Goal: Check status: Verify the current state of an ongoing process or item

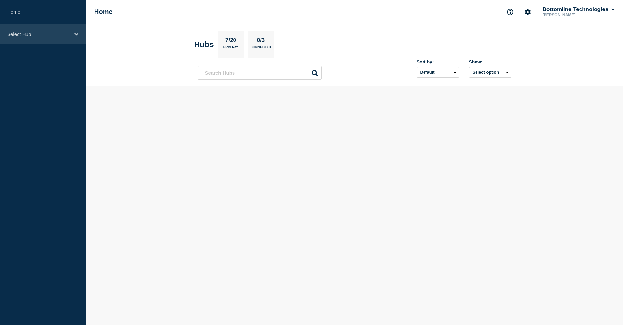
click at [22, 38] on div "Select Hub" at bounding box center [43, 34] width 86 height 20
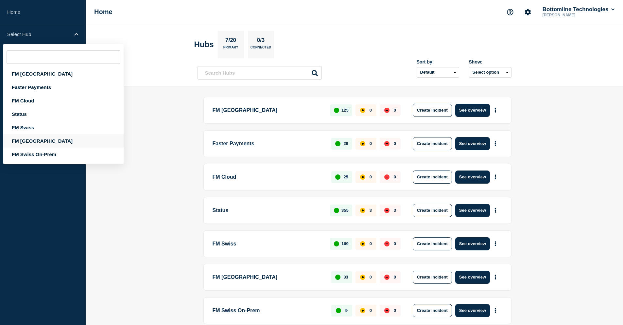
click at [25, 141] on div "FM [GEOGRAPHIC_DATA]" at bounding box center [63, 140] width 120 height 13
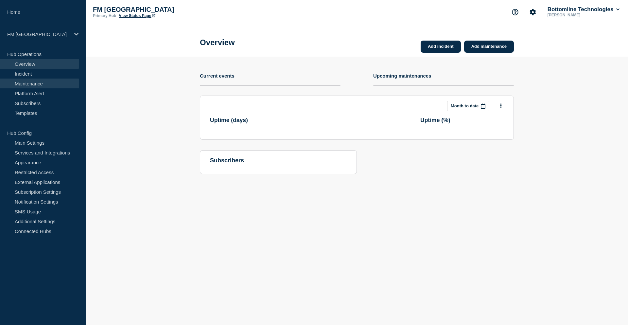
click at [42, 85] on link "Maintenance" at bounding box center [39, 83] width 79 height 10
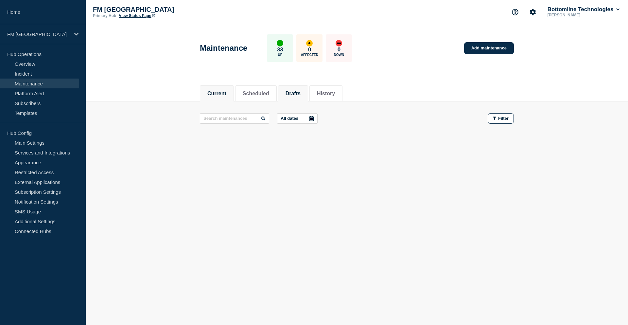
click at [299, 93] on button "Drafts" at bounding box center [292, 94] width 15 height 6
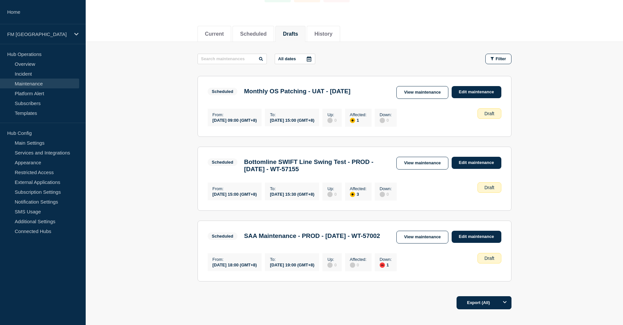
scroll to position [65, 0]
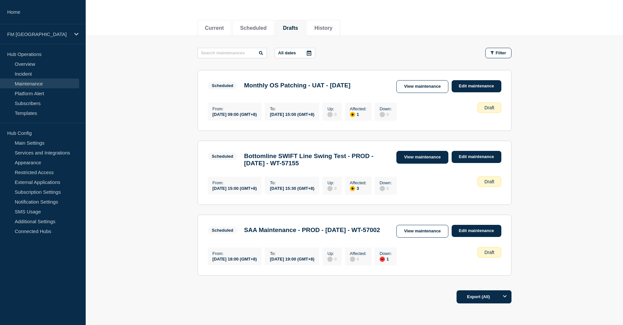
click at [411, 162] on link "View maintenance" at bounding box center [422, 157] width 52 height 13
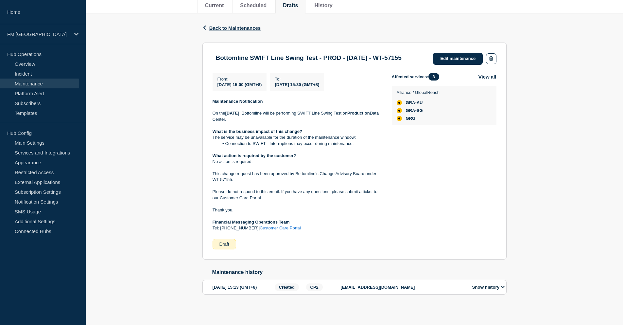
scroll to position [102, 0]
